Goal: Check status

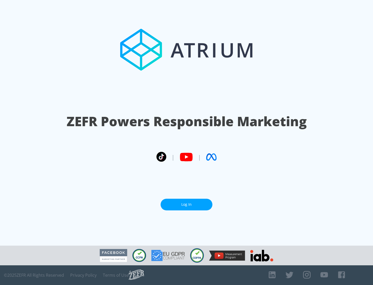
click at [187, 203] on link "Log In" at bounding box center [187, 205] width 52 height 12
